Goal: Task Accomplishment & Management: Use online tool/utility

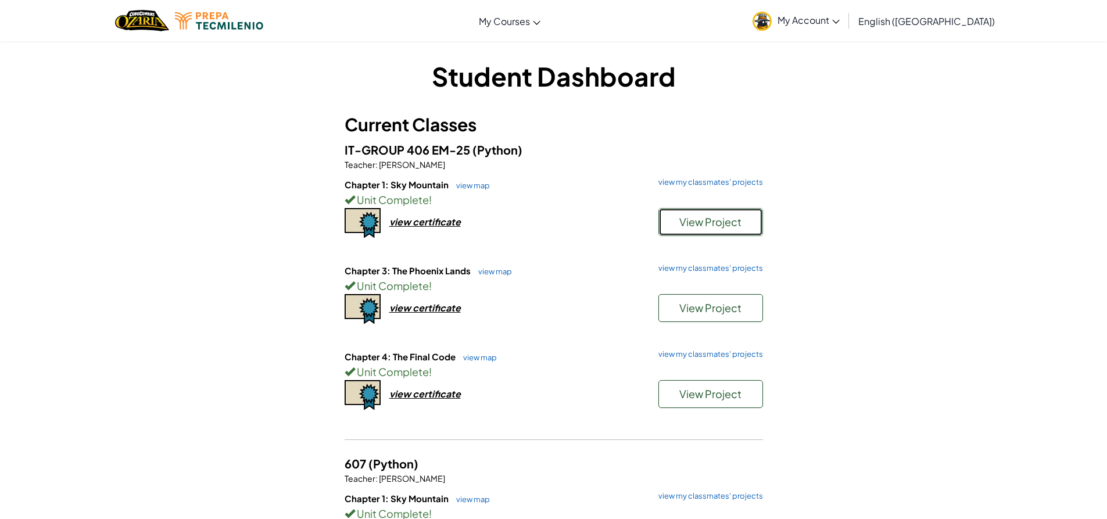
click at [729, 222] on span "View Project" at bounding box center [710, 221] width 62 height 13
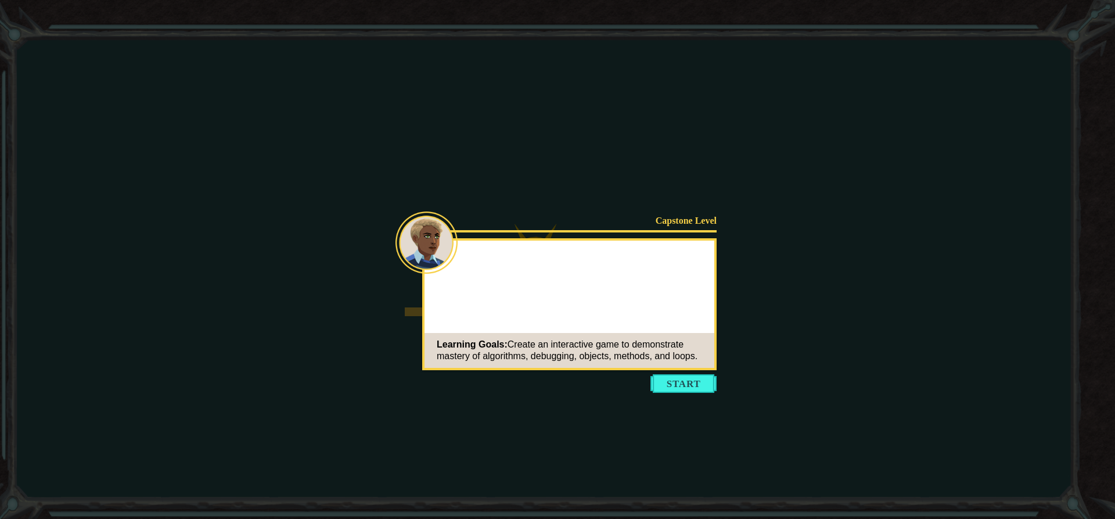
click at [685, 385] on button "Start" at bounding box center [684, 383] width 66 height 19
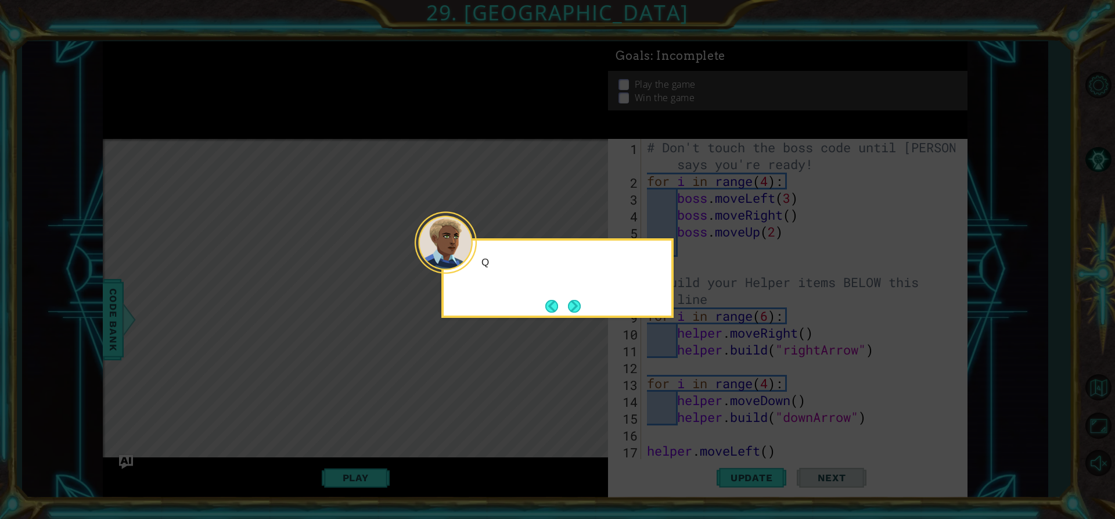
scroll to position [135, 0]
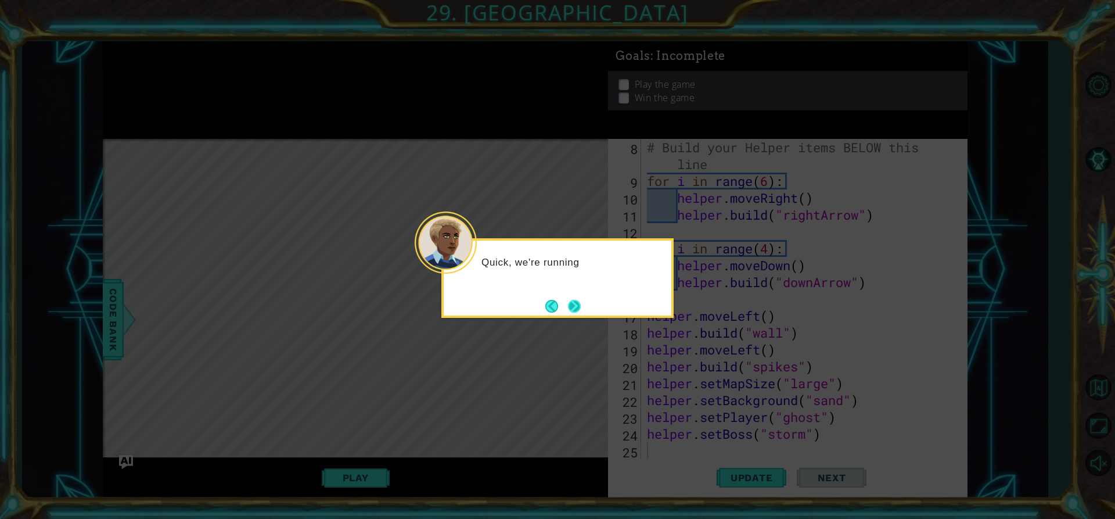
click at [573, 310] on button "Next" at bounding box center [574, 306] width 15 height 15
click at [578, 307] on button "Next" at bounding box center [574, 305] width 13 height 13
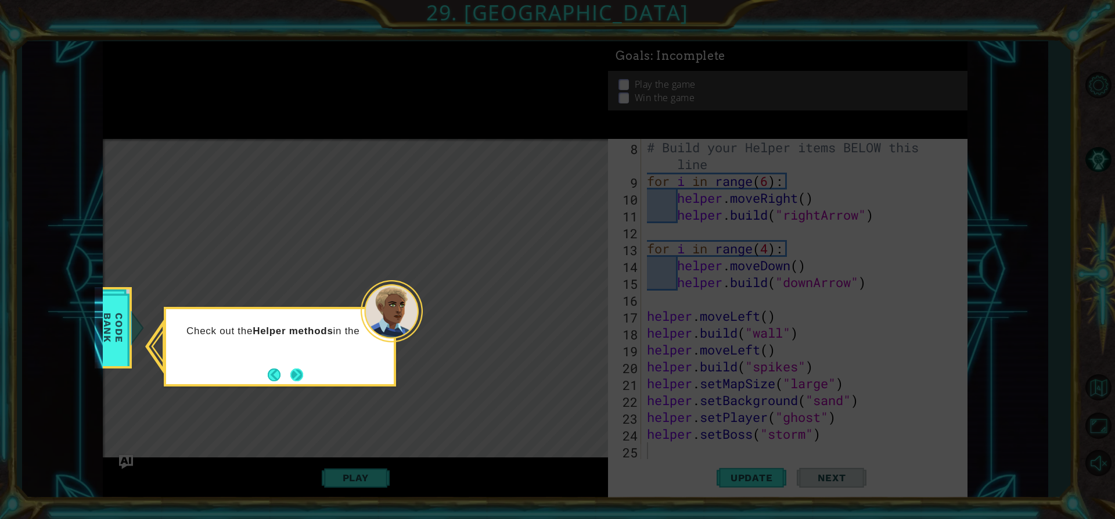
click at [296, 373] on button "Next" at bounding box center [297, 375] width 14 height 14
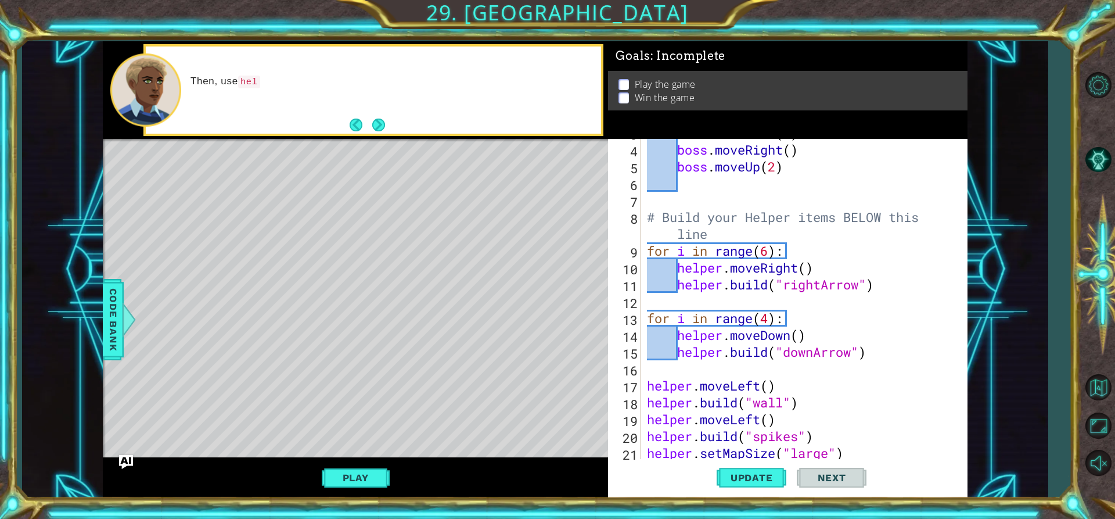
scroll to position [0, 0]
